Goal: Information Seeking & Learning: Learn about a topic

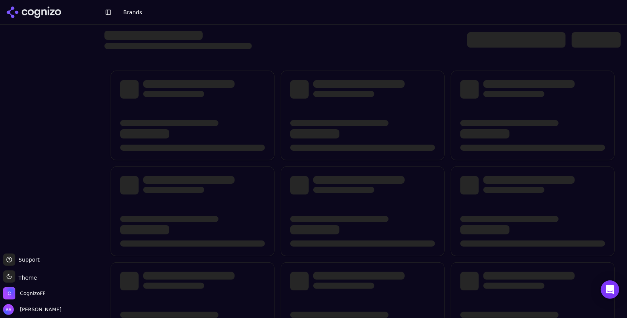
click at [402, 65] on div at bounding box center [362, 259] width 516 height 390
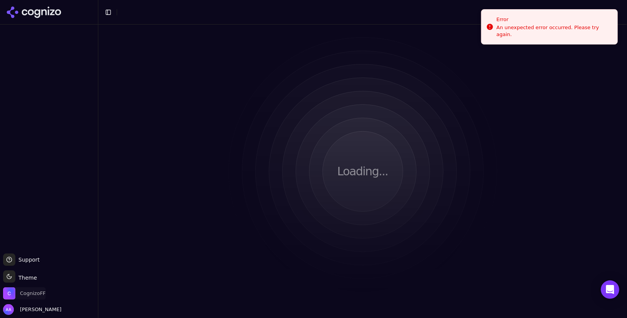
click at [22, 295] on span "CognizoFF" at bounding box center [33, 293] width 26 height 7
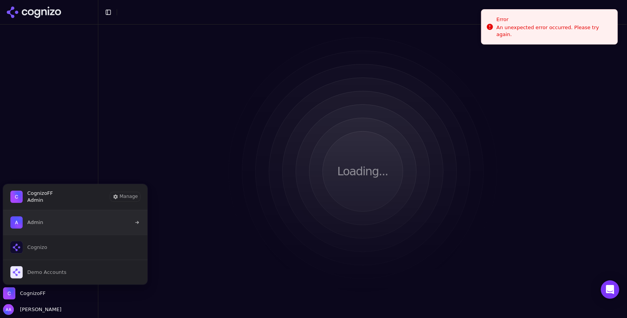
click at [57, 219] on button "Admin" at bounding box center [75, 222] width 145 height 25
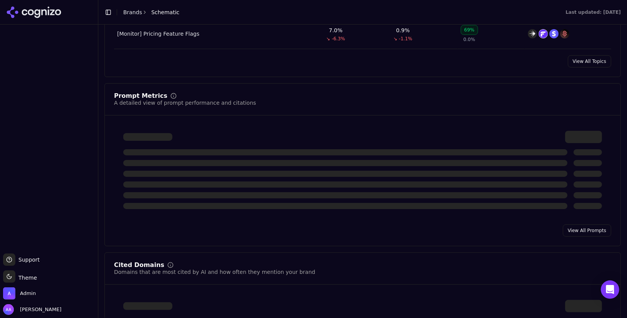
scroll to position [503, 0]
click at [596, 231] on link "View All Prompts" at bounding box center [587, 230] width 48 height 12
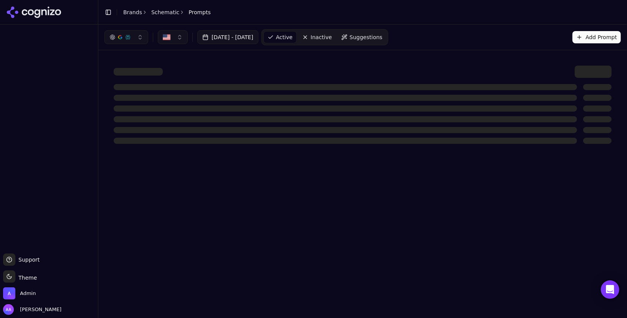
click at [468, 39] on div "Jul 25, 2025 - Aug 24, 2025 Active Inactive Suggestions Add Prompt" at bounding box center [362, 37] width 516 height 16
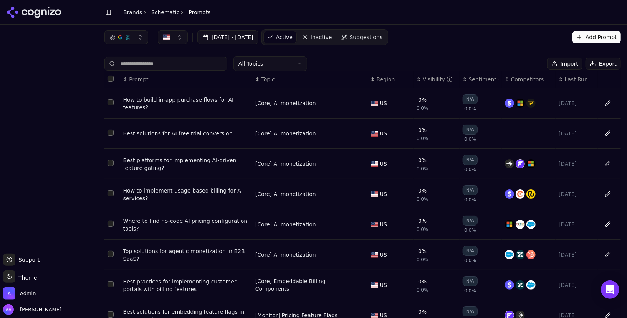
click at [481, 55] on div "All Topics Import Export ↕ Prompt ↕ Topic ↕ Region ↕ Visibility ↕ Sentiment ↕ C…" at bounding box center [362, 233] width 529 height 366
click at [170, 100] on div "How to build in-app purchase flows for AI features?" at bounding box center [186, 103] width 126 height 15
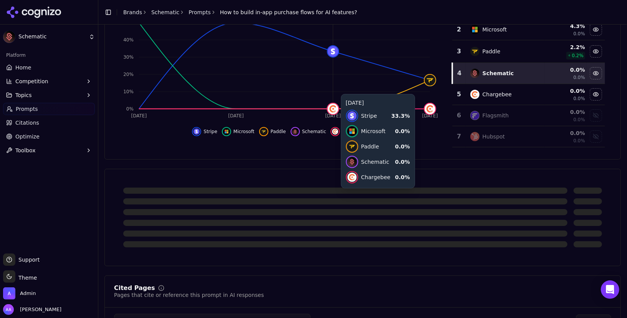
scroll to position [120, 0]
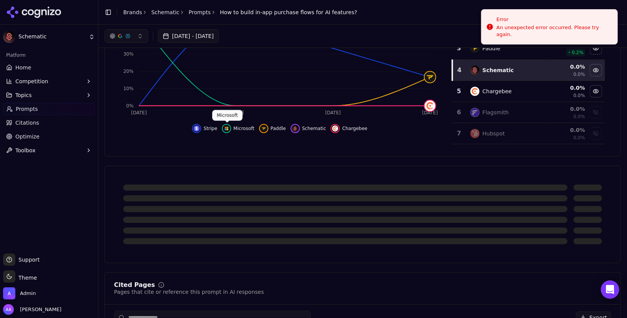
click at [261, 188] on div at bounding box center [345, 188] width 444 height 6
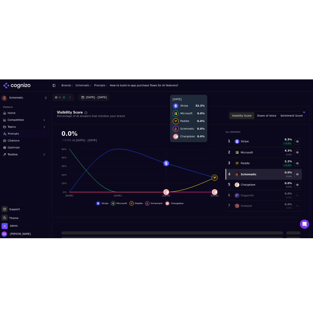
scroll to position [88, 0]
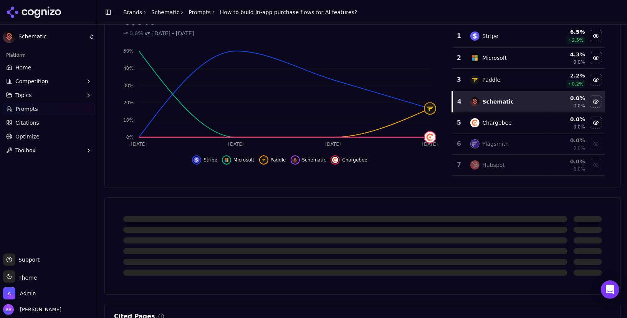
click at [134, 14] on link "Brands" at bounding box center [132, 12] width 19 height 6
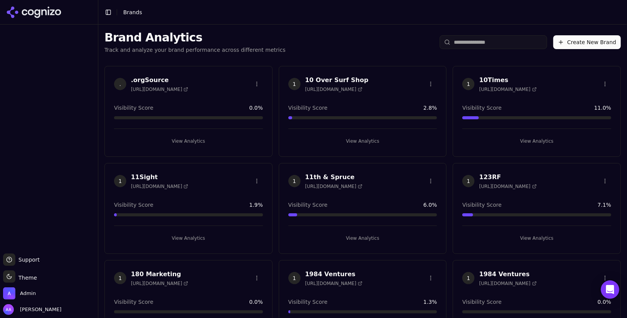
click at [477, 40] on input "search" at bounding box center [493, 42] width 107 height 14
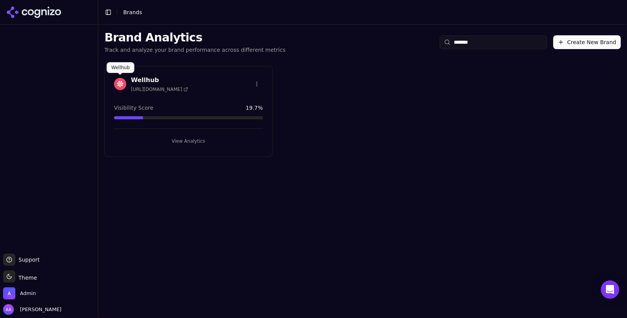
type input "*******"
click at [118, 86] on img at bounding box center [120, 84] width 12 height 12
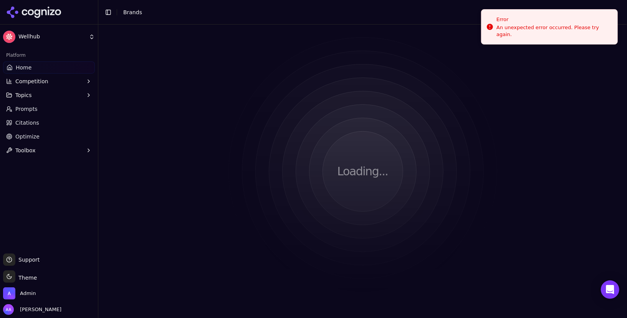
click at [421, 25] on div "Loading..." at bounding box center [362, 172] width 529 height 294
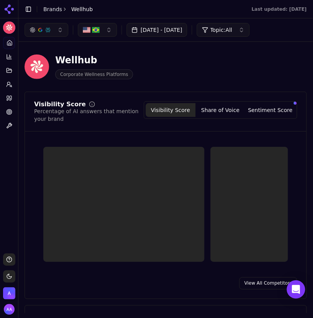
click at [241, 71] on div "Wellhub Corporate Wellness Platforms" at bounding box center [166, 66] width 283 height 25
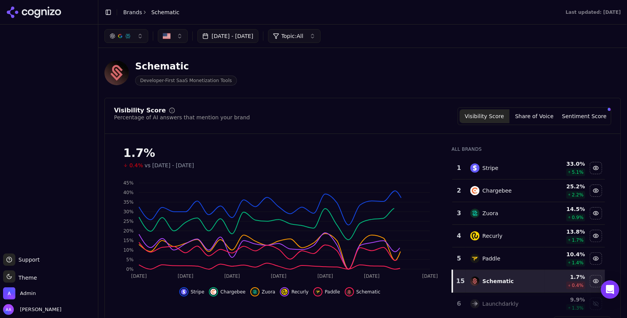
click at [137, 11] on link "Brands" at bounding box center [132, 12] width 19 height 6
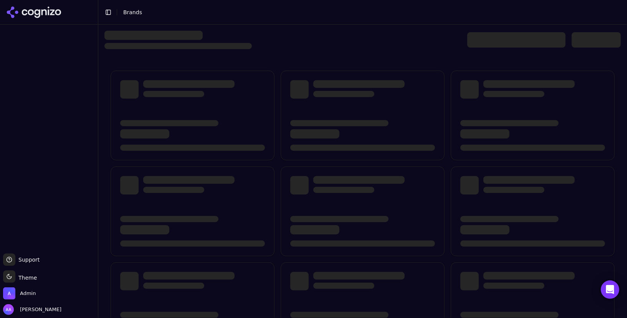
click at [389, 29] on div at bounding box center [362, 243] width 529 height 436
click at [329, 33] on div at bounding box center [362, 40] width 516 height 18
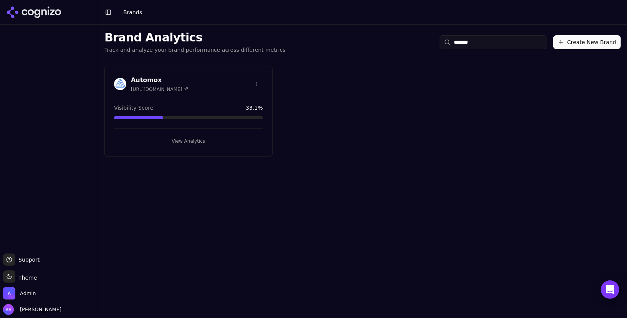
type input "*******"
click at [120, 83] on img at bounding box center [120, 84] width 12 height 12
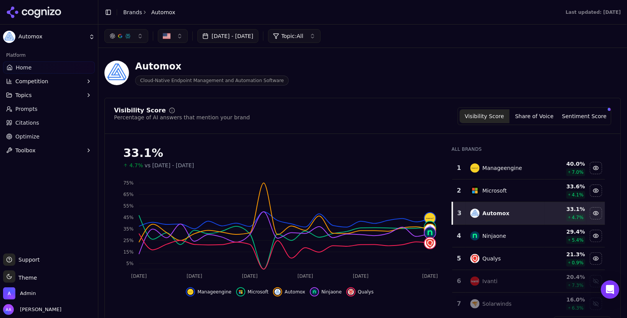
click at [38, 110] on link "Prompts" at bounding box center [49, 109] width 92 height 12
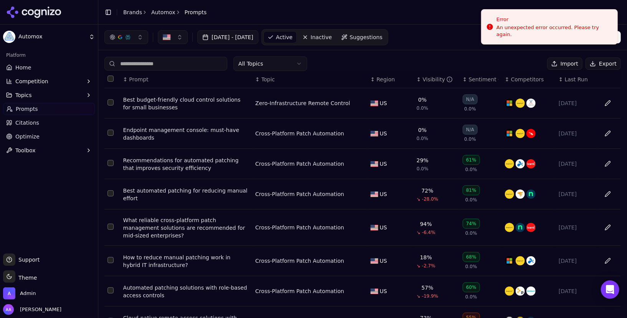
click at [193, 99] on div "Best budget-friendly cloud control solutions for small businesses" at bounding box center [186, 103] width 126 height 15
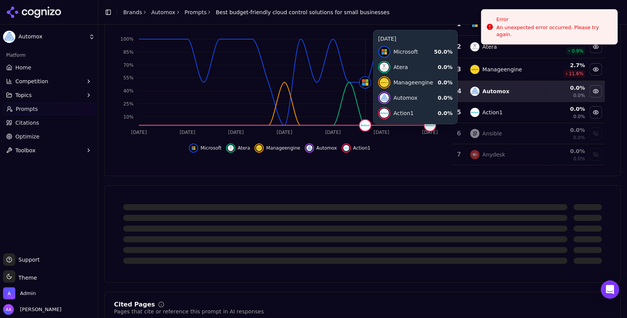
scroll to position [104, 0]
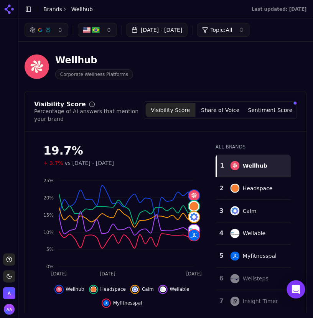
click at [25, 9] on button "Toggle Sidebar" at bounding box center [28, 9] width 11 height 11
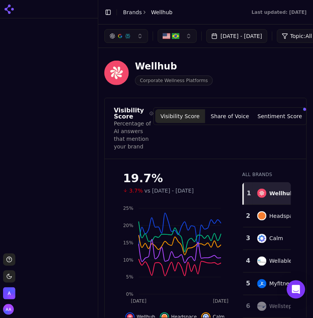
click at [105, 10] on button "Toggle Sidebar" at bounding box center [108, 12] width 11 height 11
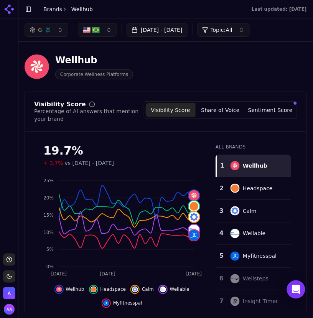
click at [246, 68] on div "Wellhub Corporate Wellness Platforms" at bounding box center [166, 66] width 283 height 25
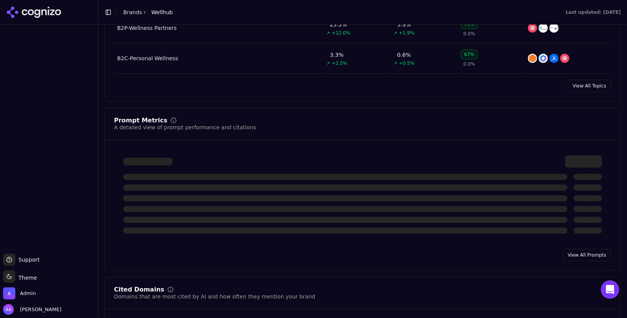
scroll to position [483, 0]
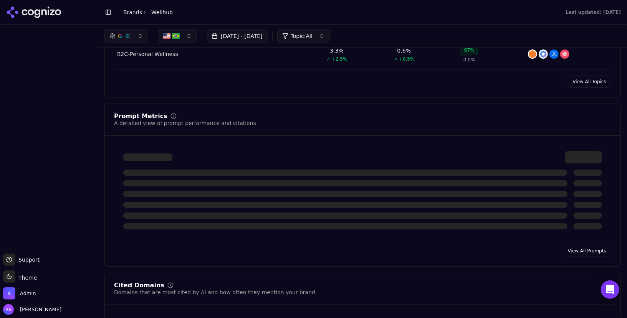
click at [313, 247] on link "View All Prompts" at bounding box center [587, 251] width 48 height 12
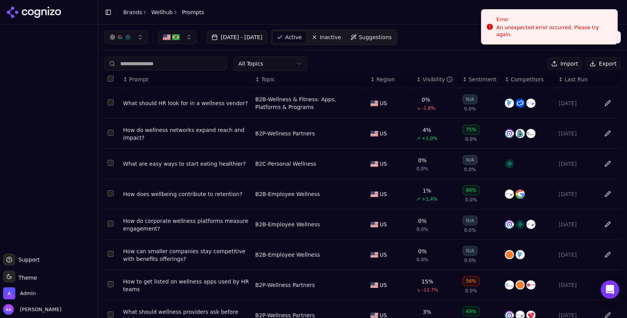
click at [175, 103] on div "What should HR look for in a wellness vendor?" at bounding box center [186, 103] width 126 height 8
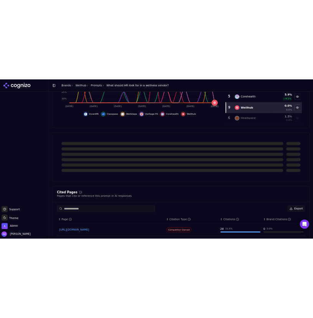
scroll to position [198, 0]
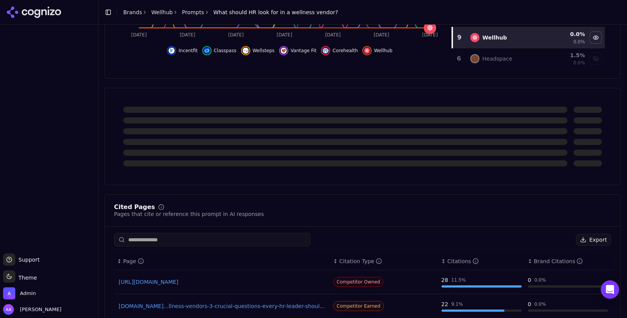
click at [313, 205] on div "Cited Pages Pages that cite or reference this prompt in AI responses" at bounding box center [362, 211] width 497 height 14
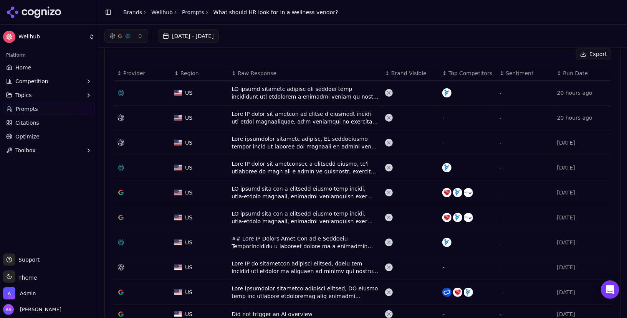
scroll to position [210, 0]
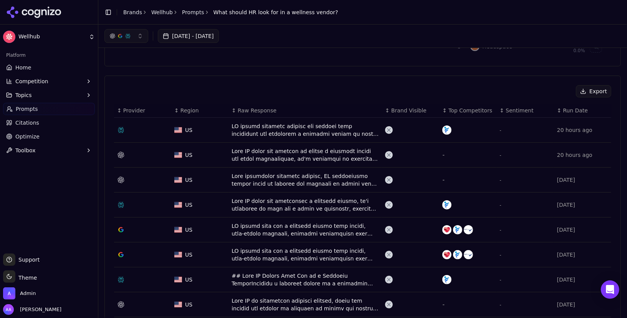
click at [187, 10] on link "Prompts" at bounding box center [193, 12] width 22 height 8
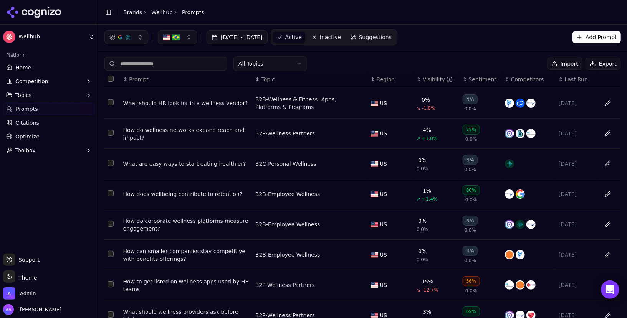
scroll to position [95, 0]
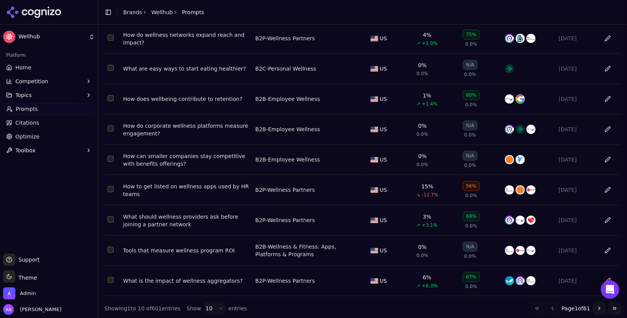
click at [174, 185] on div "How to get listed on wellness apps used by HR teams" at bounding box center [186, 190] width 126 height 15
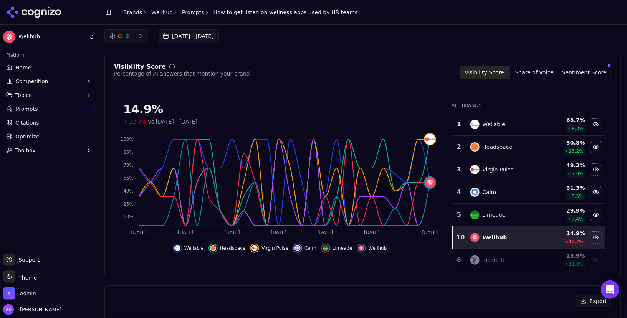
click at [156, 12] on link "Wellhub" at bounding box center [161, 12] width 21 height 8
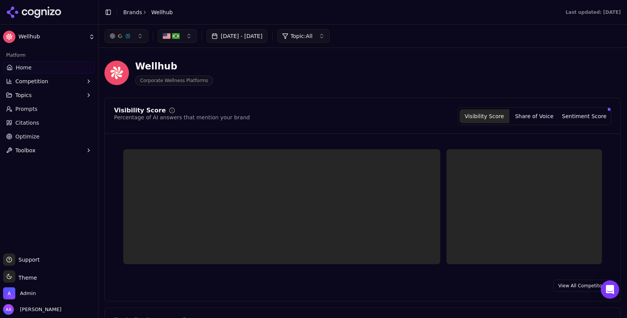
click at [136, 11] on html "Wellhub Platform Home Competition Topics Prompts Citations Optimize Toolbox Sup…" at bounding box center [313, 159] width 627 height 318
click at [136, 11] on link "Brands" at bounding box center [132, 12] width 19 height 6
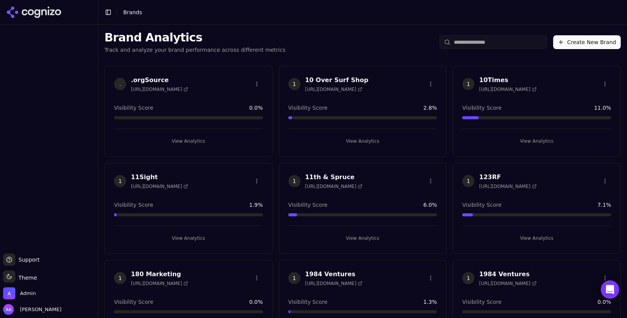
click at [494, 41] on input "search" at bounding box center [493, 42] width 107 height 14
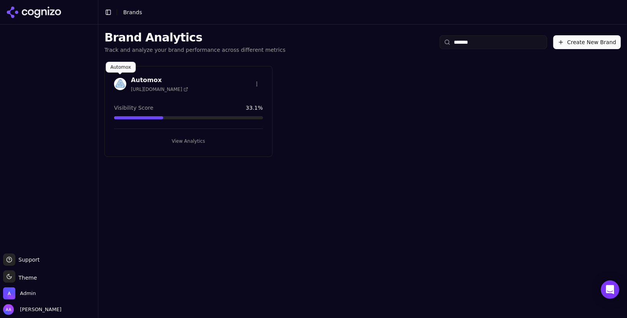
type input "*******"
click at [121, 80] on img at bounding box center [120, 84] width 12 height 12
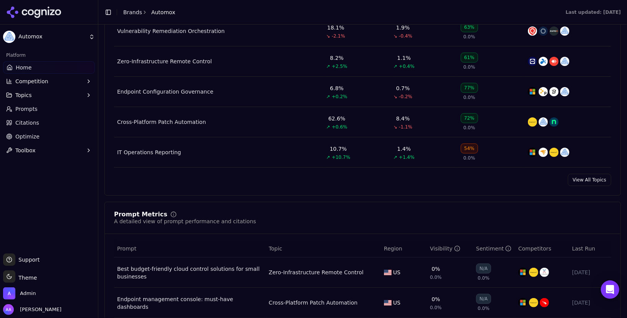
scroll to position [385, 0]
click at [213, 271] on div "Best budget-friendly cloud control solutions for small businesses" at bounding box center [189, 272] width 145 height 15
